Goal: Information Seeking & Learning: Learn about a topic

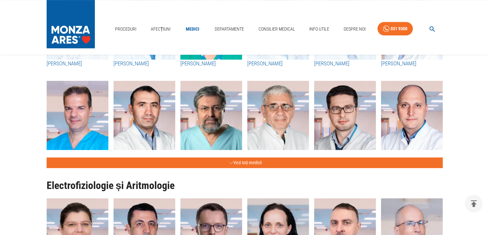
scroll to position [301, 0]
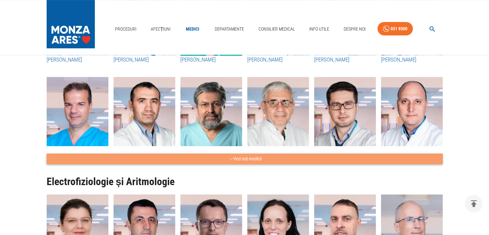
click at [230, 159] on icon "button" at bounding box center [231, 159] width 4 height 8
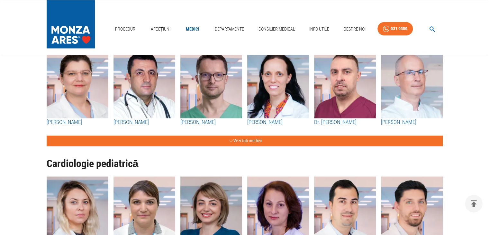
scroll to position [931, 0]
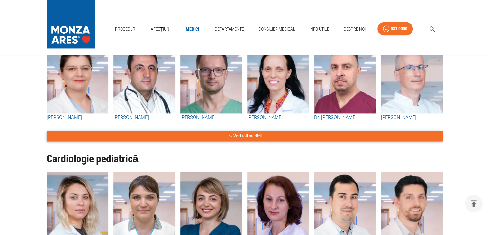
click at [236, 135] on button "Vezi toți medicii" at bounding box center [245, 135] width 396 height 11
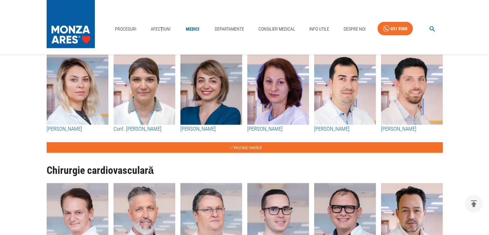
scroll to position [1325, 0]
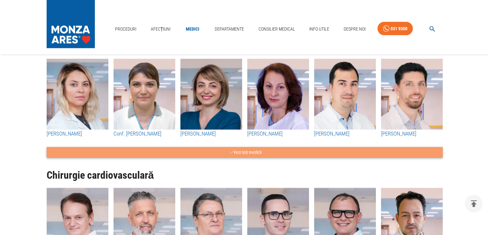
click at [247, 153] on button "Vezi toți medicii" at bounding box center [245, 152] width 396 height 11
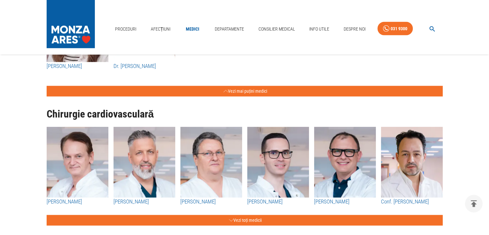
scroll to position [1490, 0]
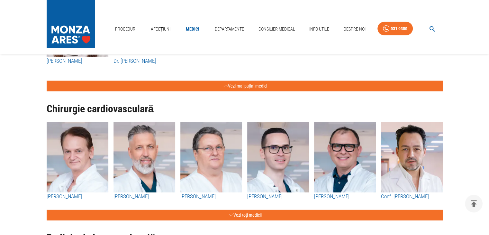
click at [141, 157] on img "button" at bounding box center [144, 156] width 62 height 71
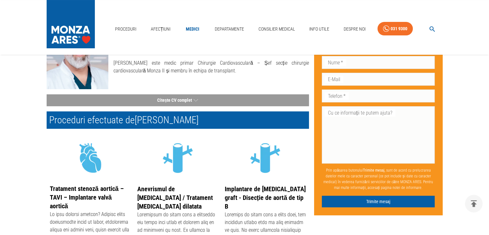
scroll to position [73, 0]
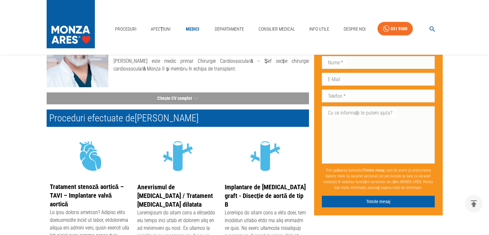
click at [270, 67] on p "[PERSON_NAME] este medic primar Chirurgie Cardiovasculară – Șef secție chirurgi…" at bounding box center [210, 64] width 195 height 15
click at [184, 97] on button "Citește CV complet" at bounding box center [178, 98] width 262 height 12
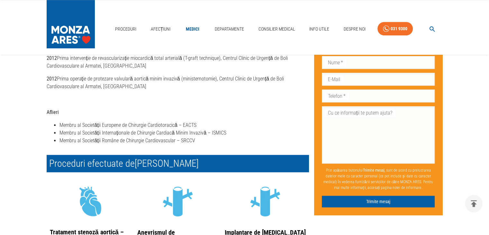
scroll to position [457, 0]
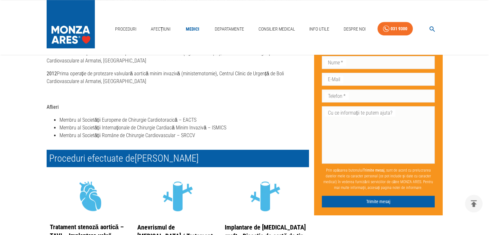
drag, startPoint x: 486, startPoint y: 103, endPoint x: 483, endPoint y: 112, distance: 9.3
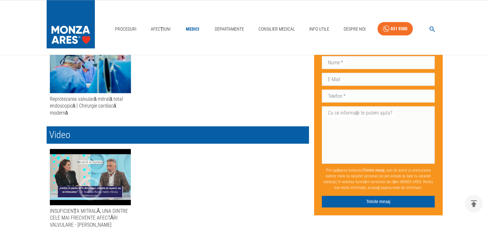
scroll to position [875, 0]
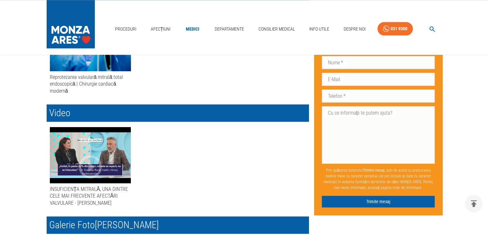
click at [78, 153] on icon "button" at bounding box center [90, 167] width 28 height 28
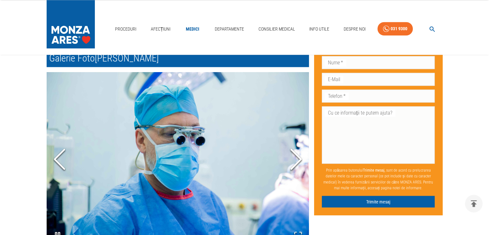
scroll to position [1044, 0]
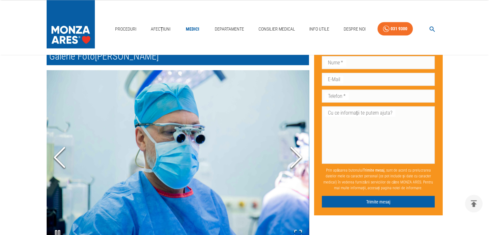
click at [291, 138] on icon "Next Slide" at bounding box center [295, 157] width 19 height 39
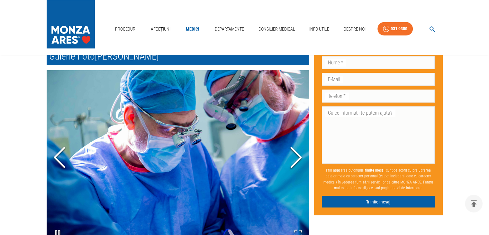
click at [294, 138] on icon "Next Slide" at bounding box center [295, 157] width 19 height 39
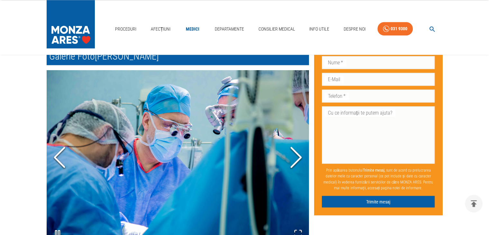
click at [296, 138] on icon "Next Slide" at bounding box center [295, 157] width 19 height 39
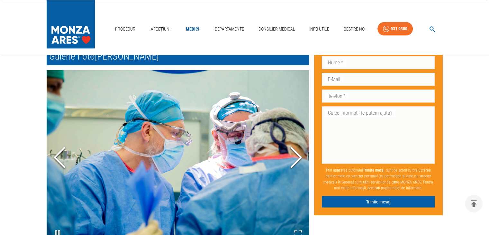
click at [296, 138] on icon "Next Slide" at bounding box center [295, 157] width 19 height 39
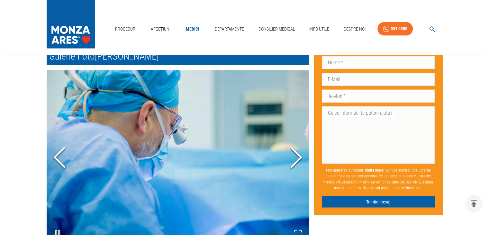
click at [296, 138] on icon "Next Slide" at bounding box center [295, 157] width 19 height 39
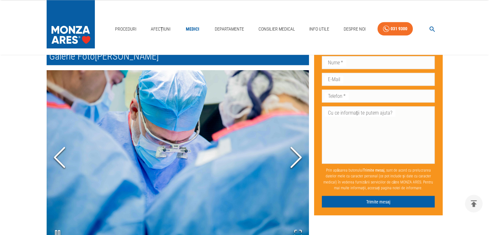
click at [296, 138] on icon "Next Slide" at bounding box center [295, 157] width 19 height 39
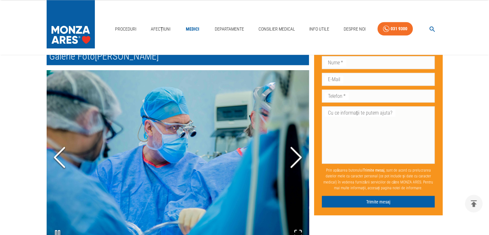
click at [296, 138] on icon "Next Slide" at bounding box center [295, 157] width 19 height 39
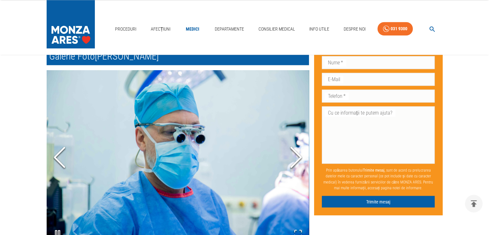
click at [296, 138] on icon "Next Slide" at bounding box center [295, 157] width 19 height 39
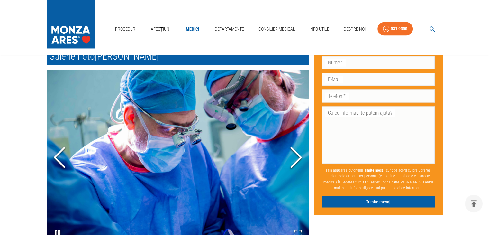
click at [296, 138] on icon "Next Slide" at bounding box center [295, 157] width 19 height 39
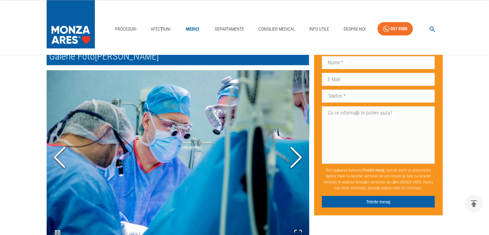
click at [296, 138] on icon "Next Slide" at bounding box center [295, 157] width 19 height 39
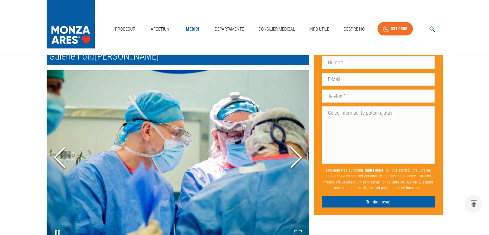
click at [296, 138] on icon "Next Slide" at bounding box center [295, 157] width 19 height 39
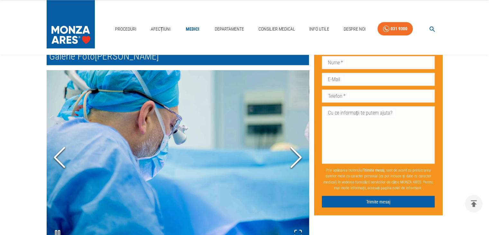
click at [296, 138] on icon "Next Slide" at bounding box center [295, 157] width 19 height 39
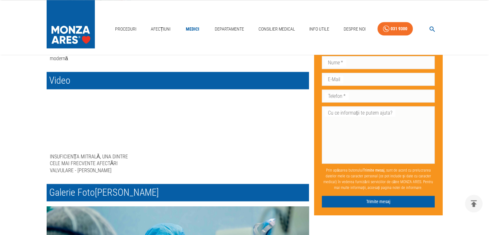
scroll to position [910, 0]
